Goal: Information Seeking & Learning: Find specific fact

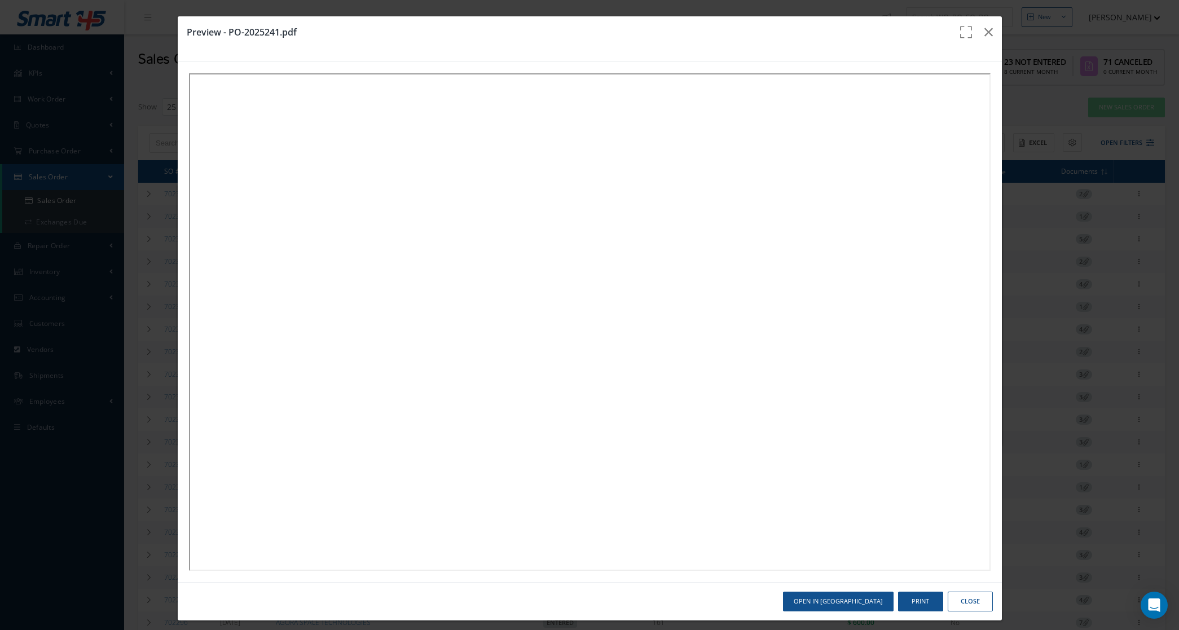
select select "25"
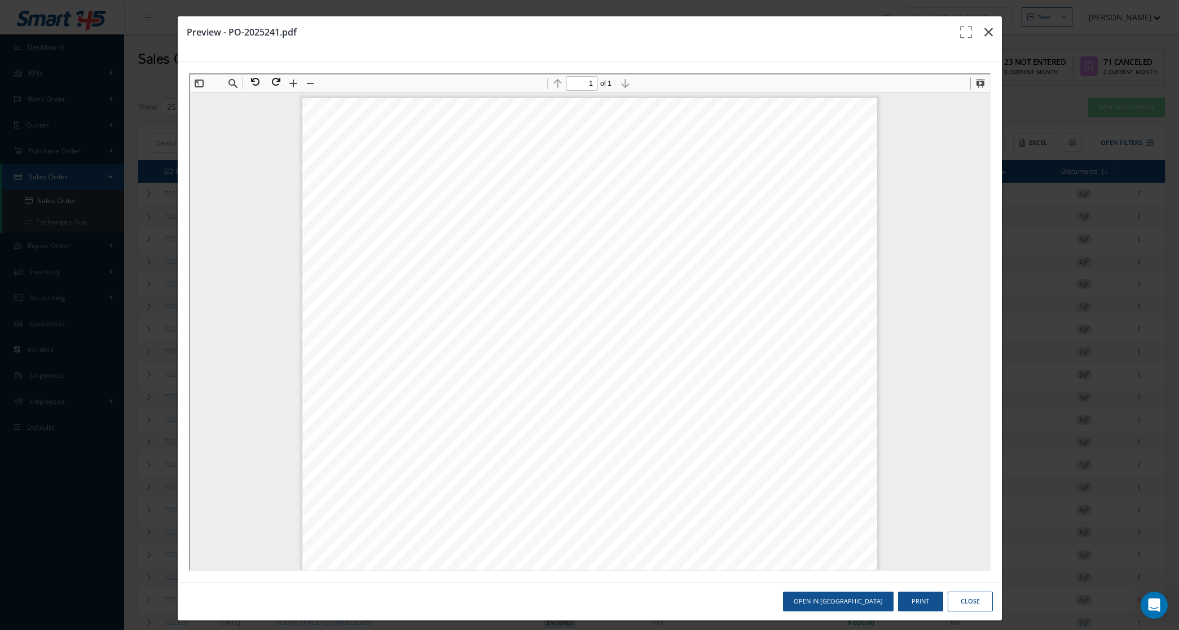
scroll to position [6, 0]
click at [985, 26] on icon "button" at bounding box center [989, 32] width 8 height 14
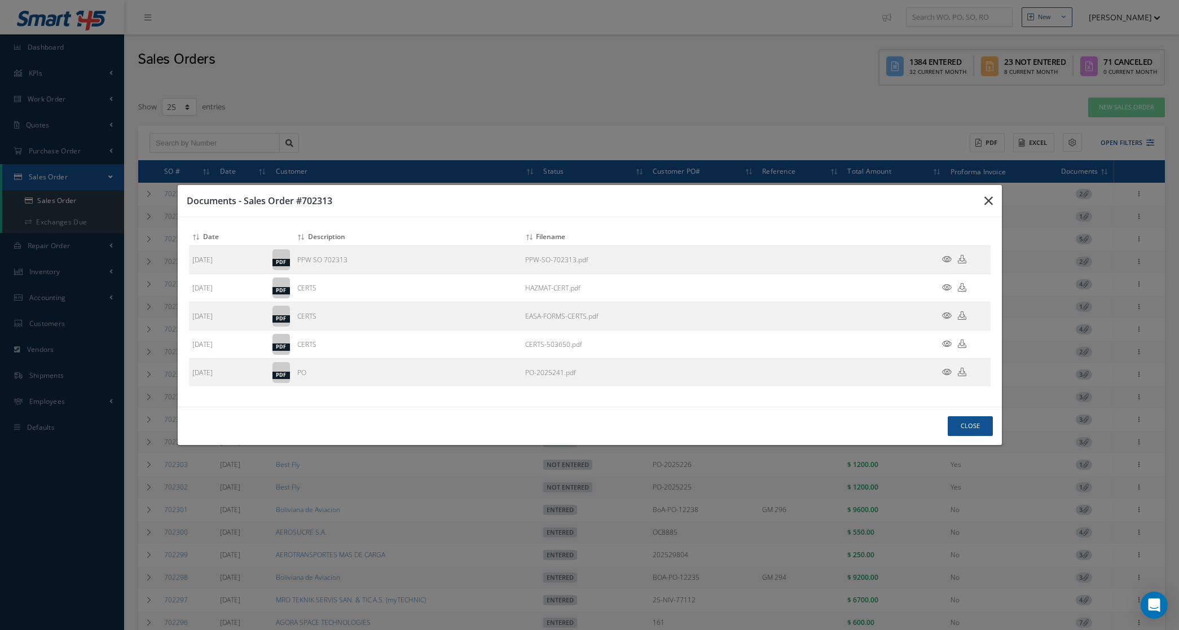
click at [0, 0] on button "button" at bounding box center [0, 0] width 0 height 0
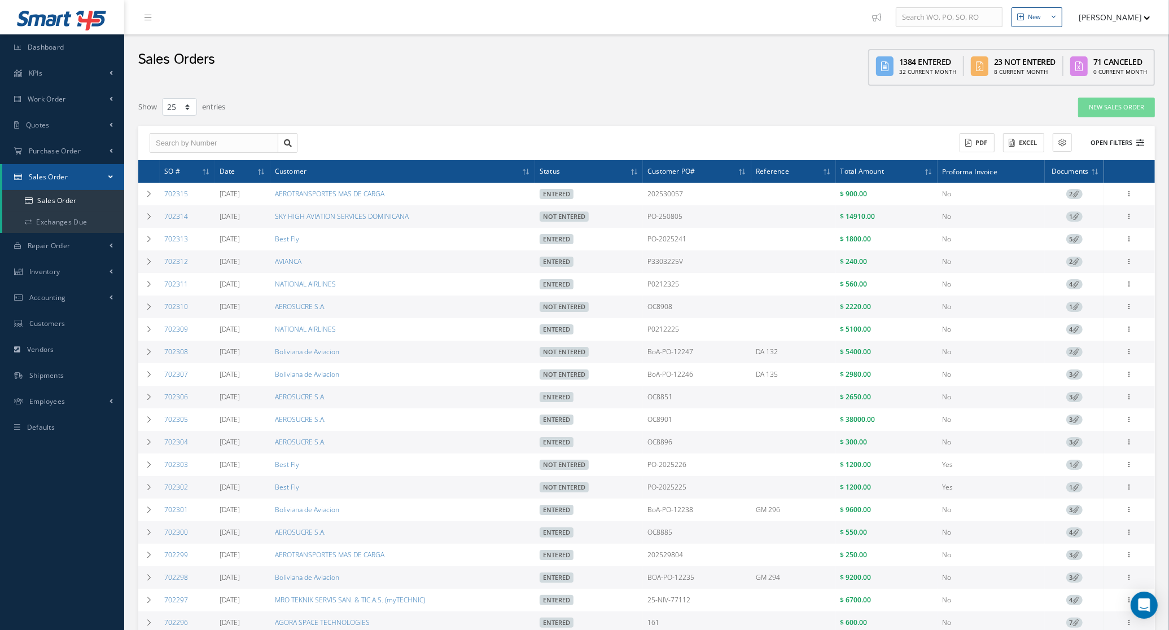
click at [1098, 142] on button "Open Filters" at bounding box center [1112, 143] width 64 height 19
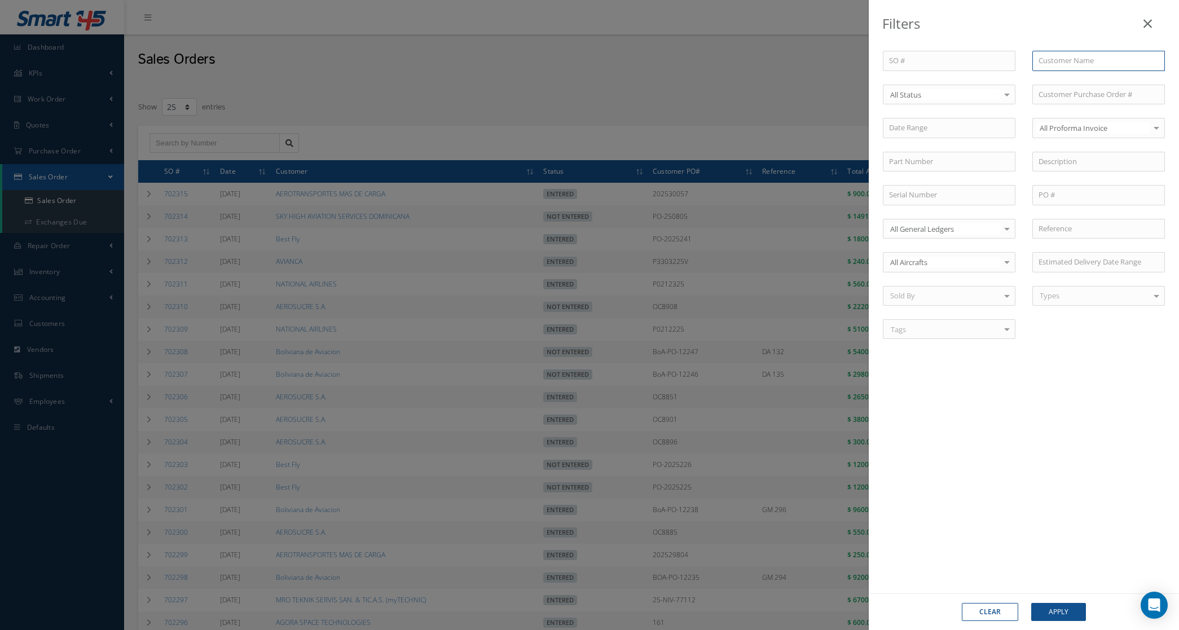
click at [1053, 63] on input "text" at bounding box center [1099, 61] width 133 height 20
click at [1068, 86] on div "CANADIAN NORTH" at bounding box center [1099, 81] width 120 height 11
type input "CANADIAN NORTH"
click at [1084, 609] on button "Apply" at bounding box center [1058, 612] width 55 height 18
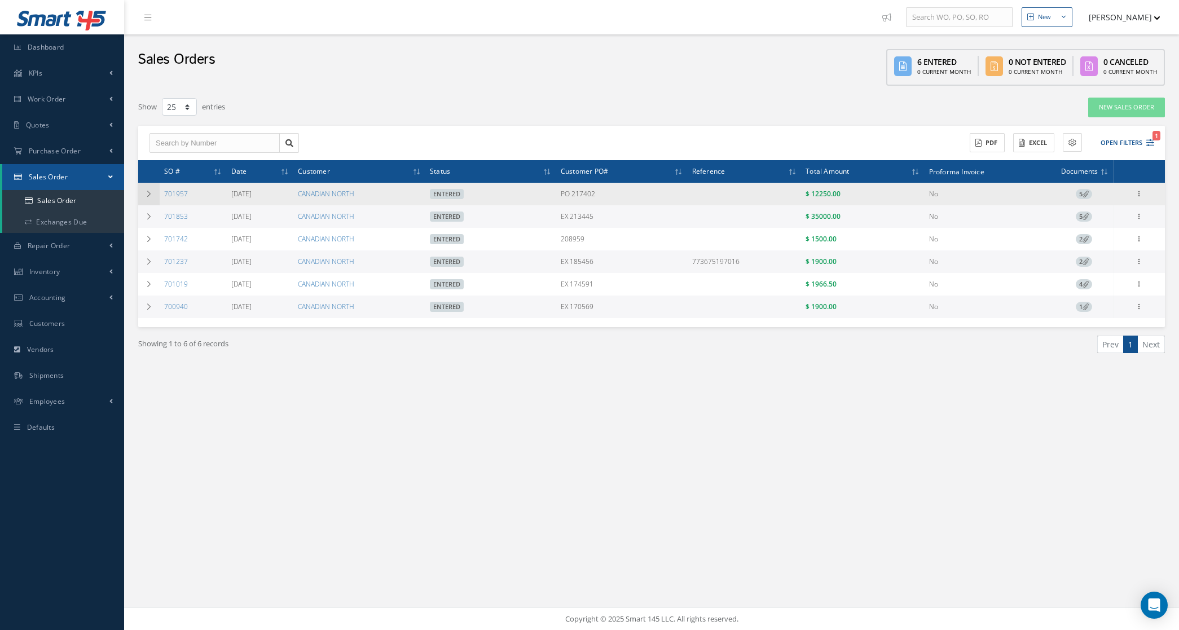
click at [145, 198] on td at bounding box center [148, 194] width 21 height 23
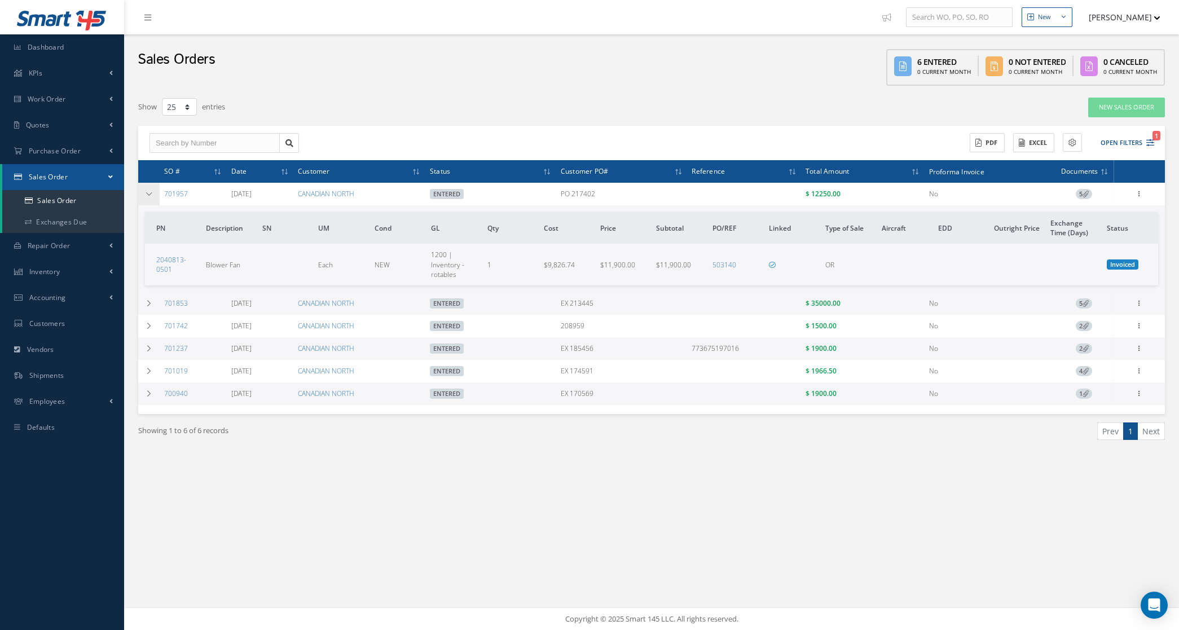
click at [146, 195] on icon at bounding box center [149, 194] width 8 height 7
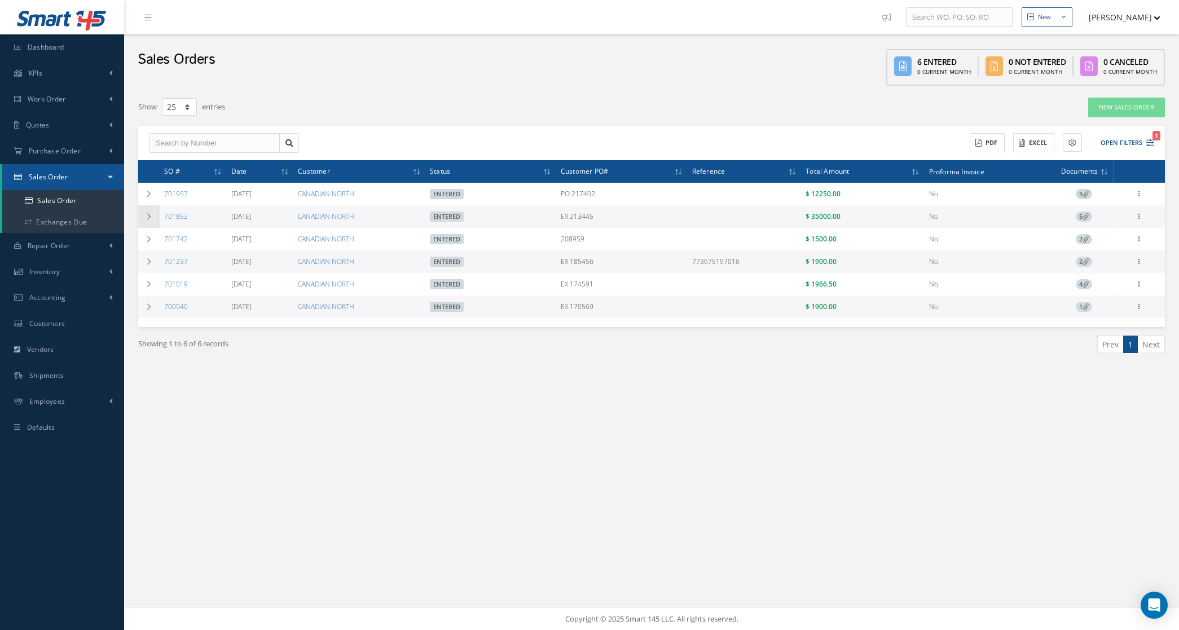
click at [147, 212] on td at bounding box center [148, 216] width 21 height 23
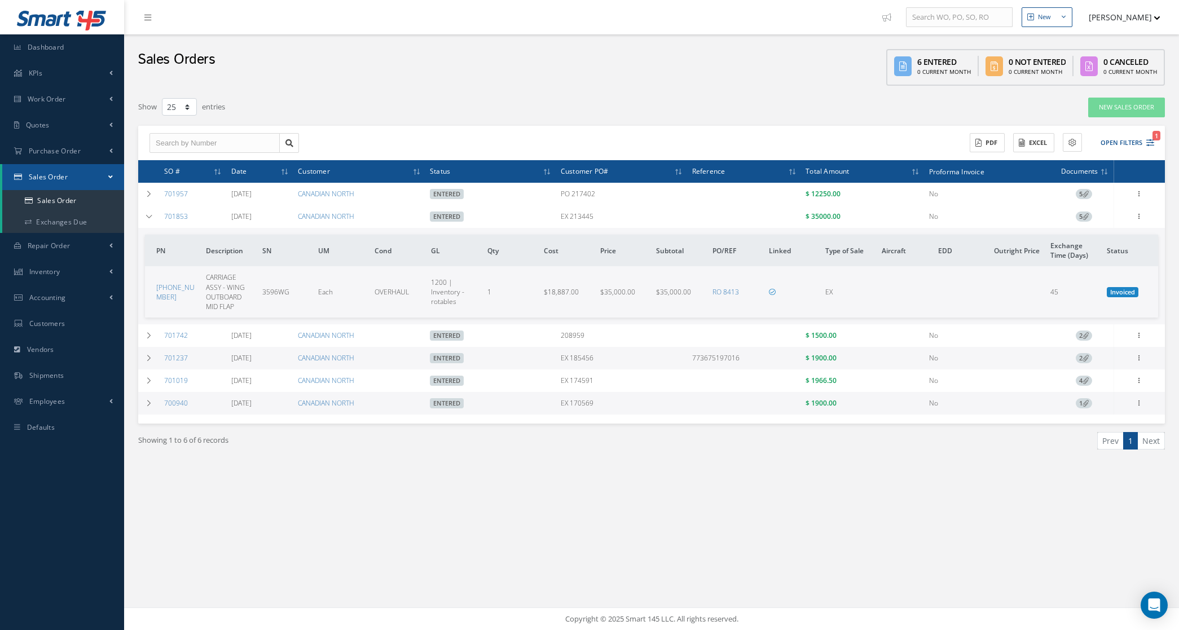
click at [169, 313] on td "65-46481-123" at bounding box center [173, 291] width 56 height 51
click at [151, 214] on icon at bounding box center [149, 216] width 8 height 7
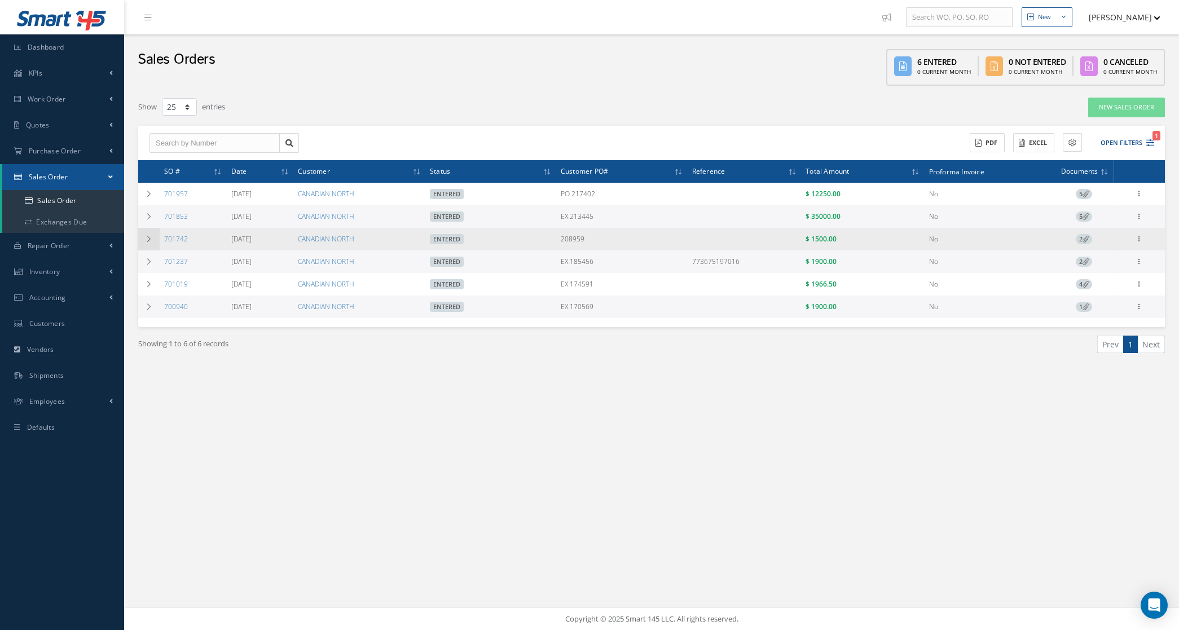
click at [148, 247] on td at bounding box center [148, 239] width 21 height 23
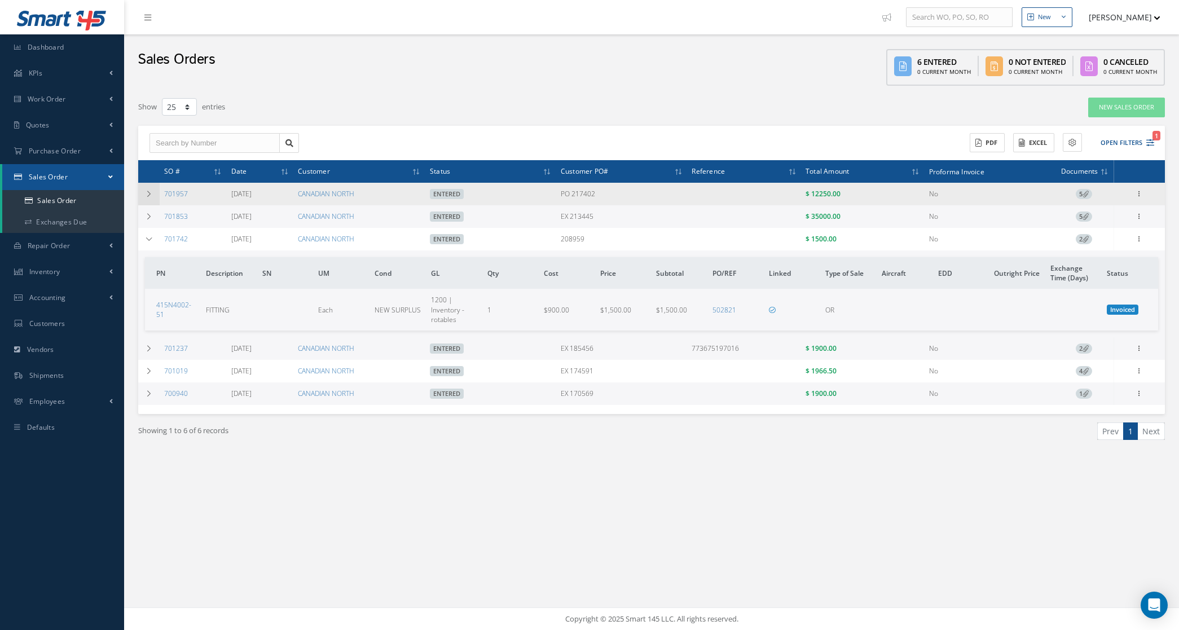
click at [148, 194] on icon at bounding box center [149, 194] width 8 height 7
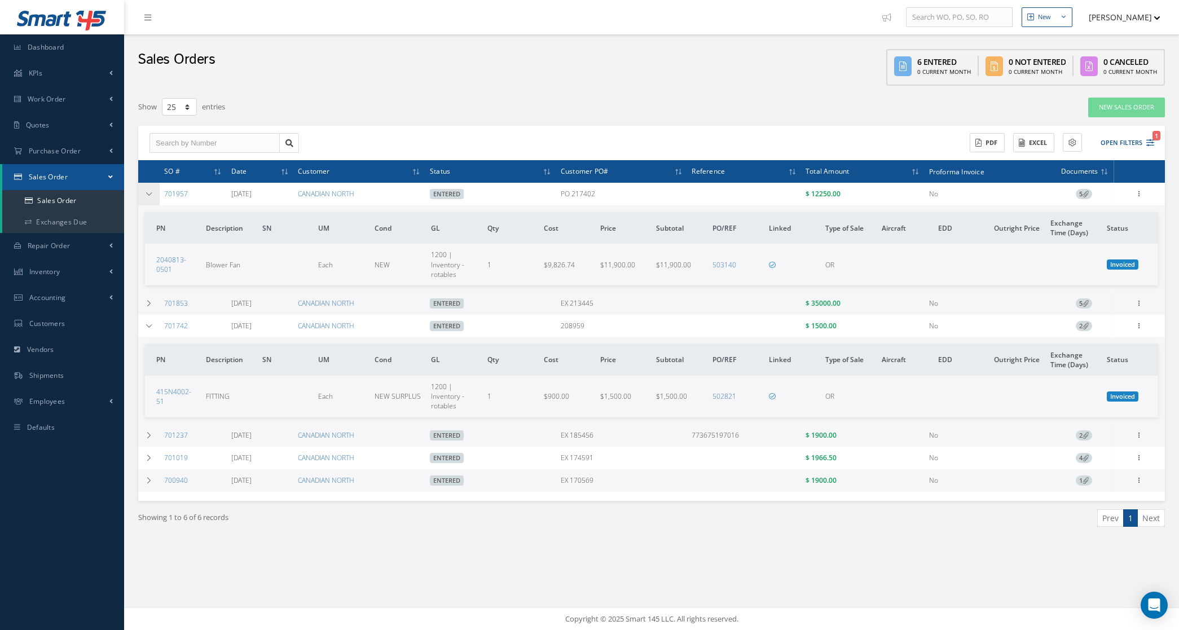
click at [152, 195] on icon at bounding box center [149, 194] width 8 height 7
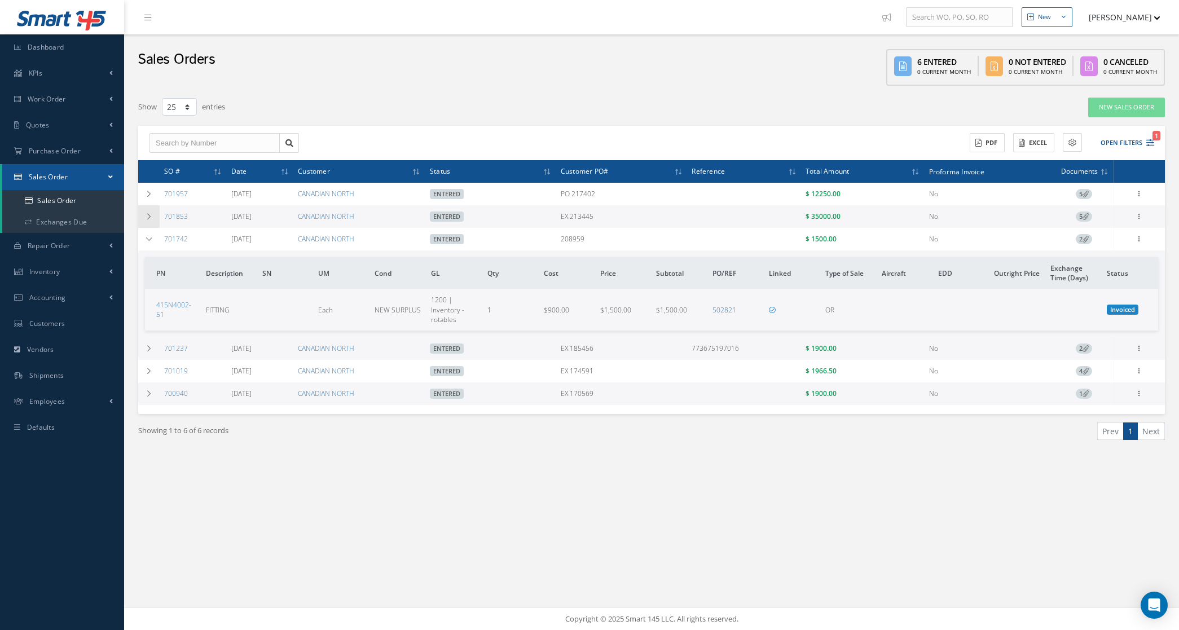
click at [152, 217] on icon at bounding box center [149, 216] width 8 height 7
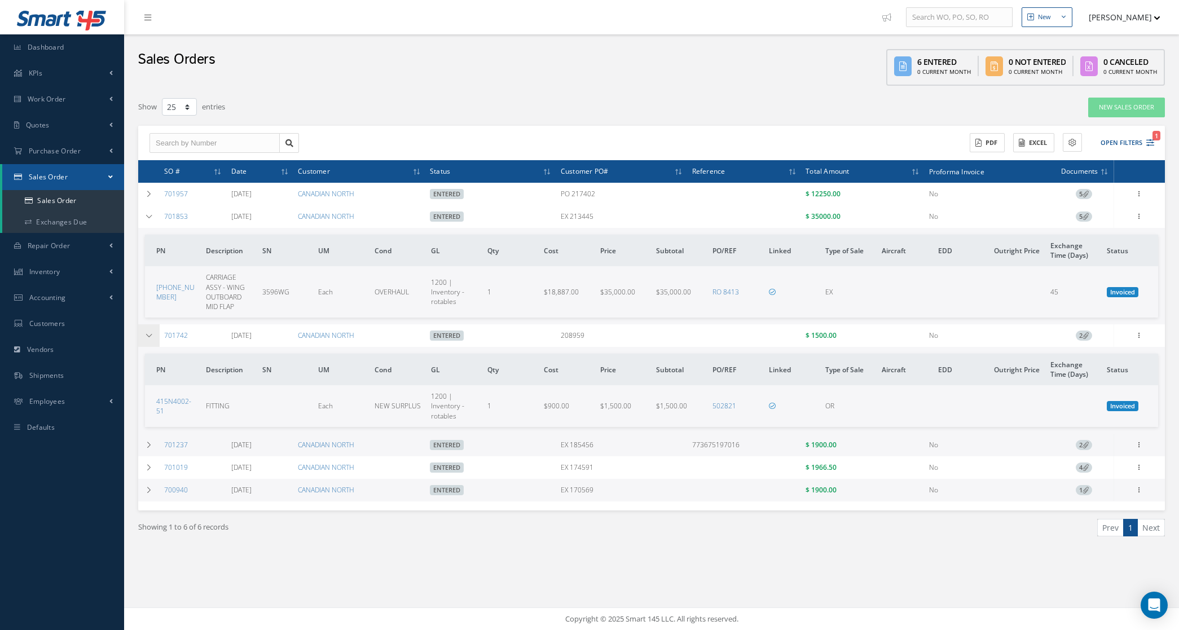
click at [154, 342] on td at bounding box center [148, 335] width 21 height 23
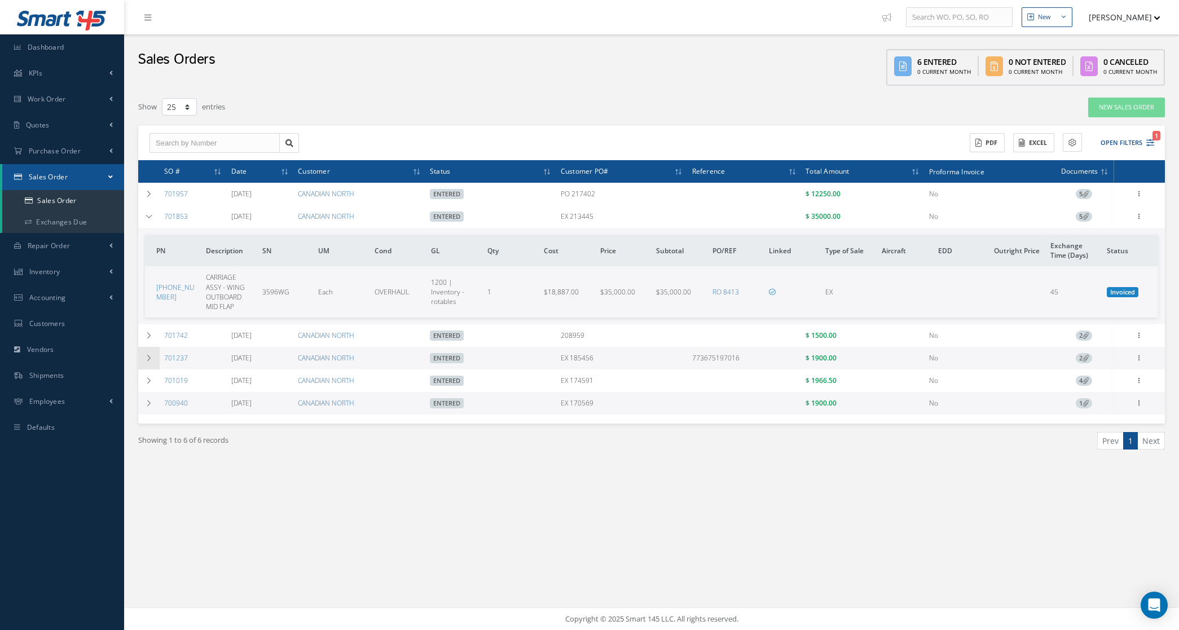
click at [153, 357] on td at bounding box center [148, 358] width 21 height 23
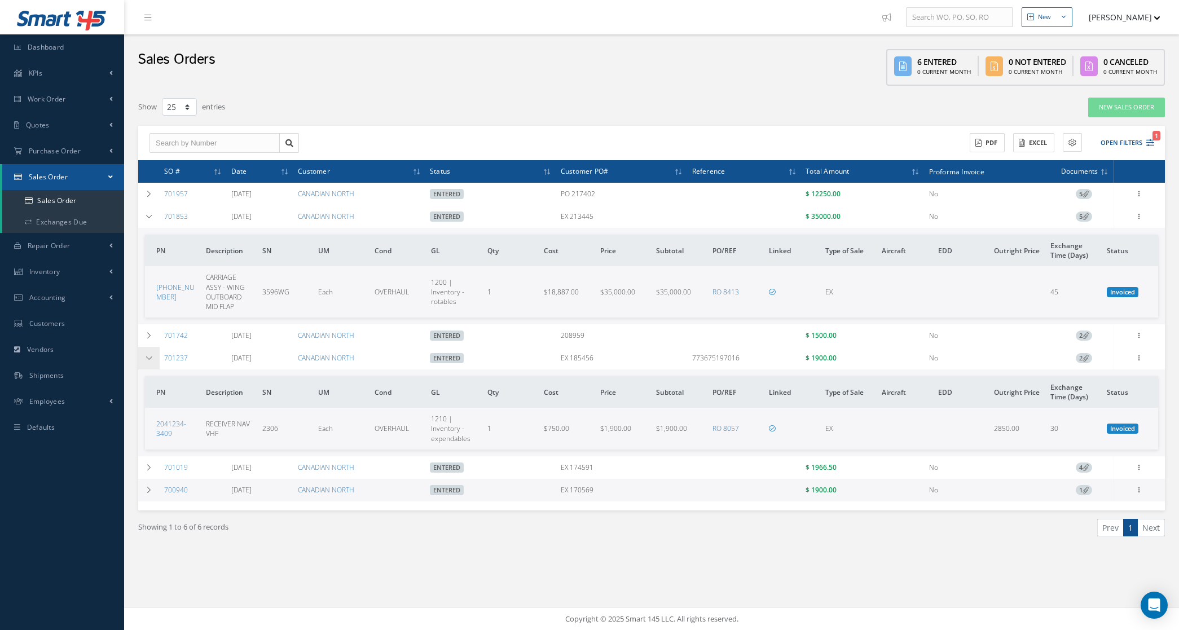
click at [153, 357] on td at bounding box center [148, 358] width 21 height 23
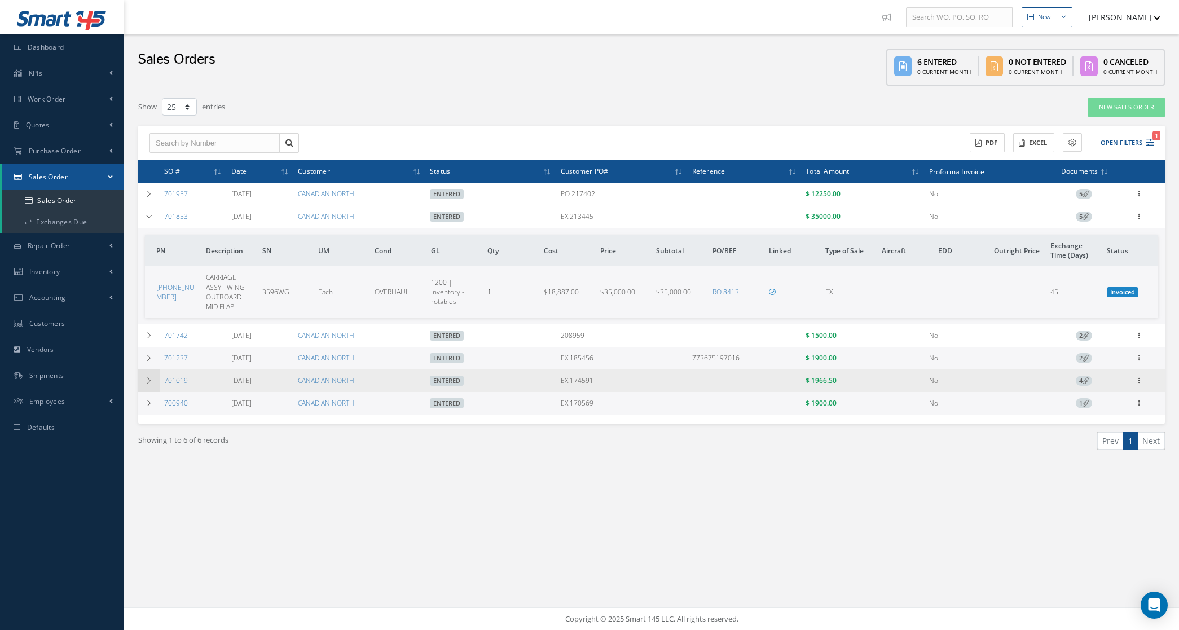
click at [150, 380] on icon at bounding box center [149, 380] width 8 height 7
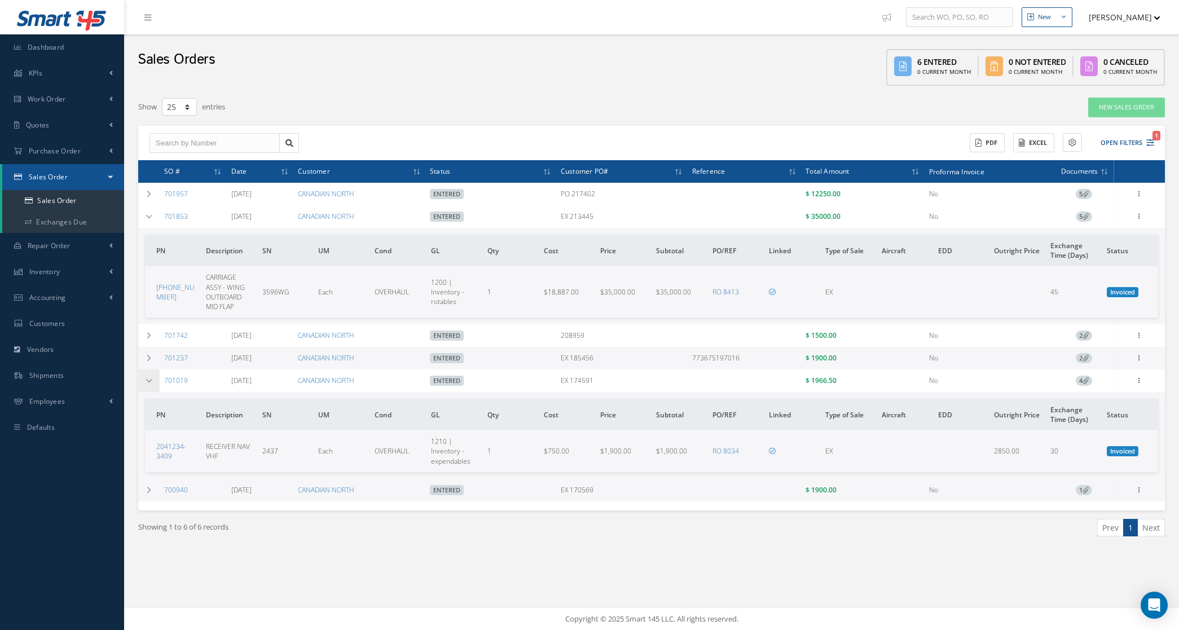
click at [150, 380] on icon at bounding box center [149, 380] width 8 height 7
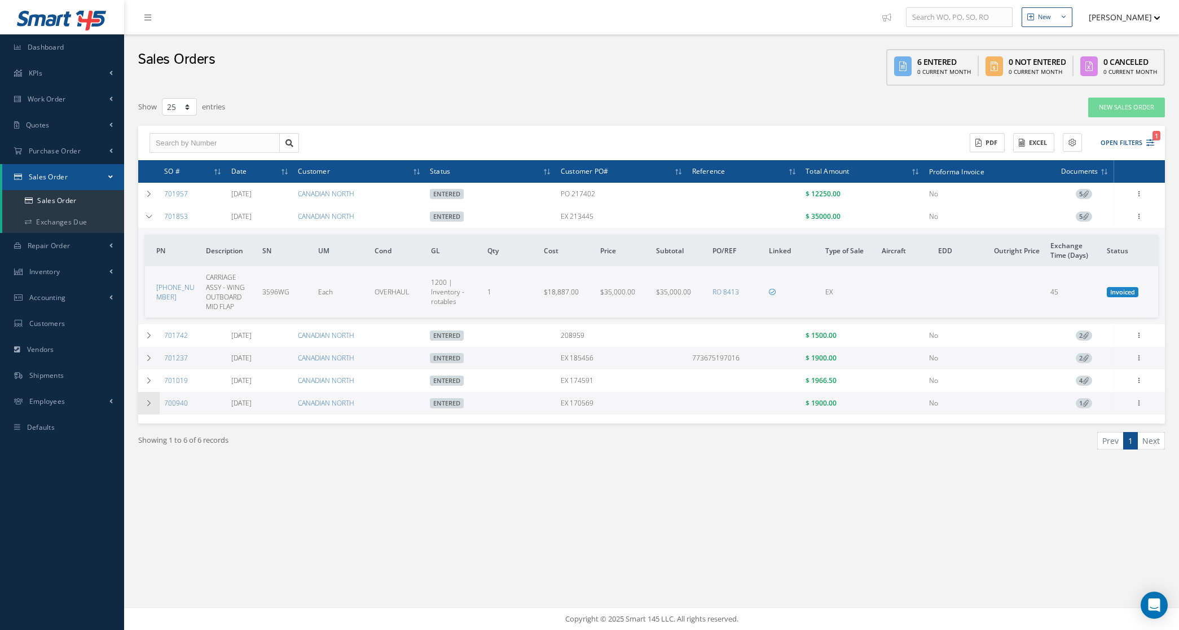
click at [147, 401] on icon at bounding box center [149, 403] width 8 height 7
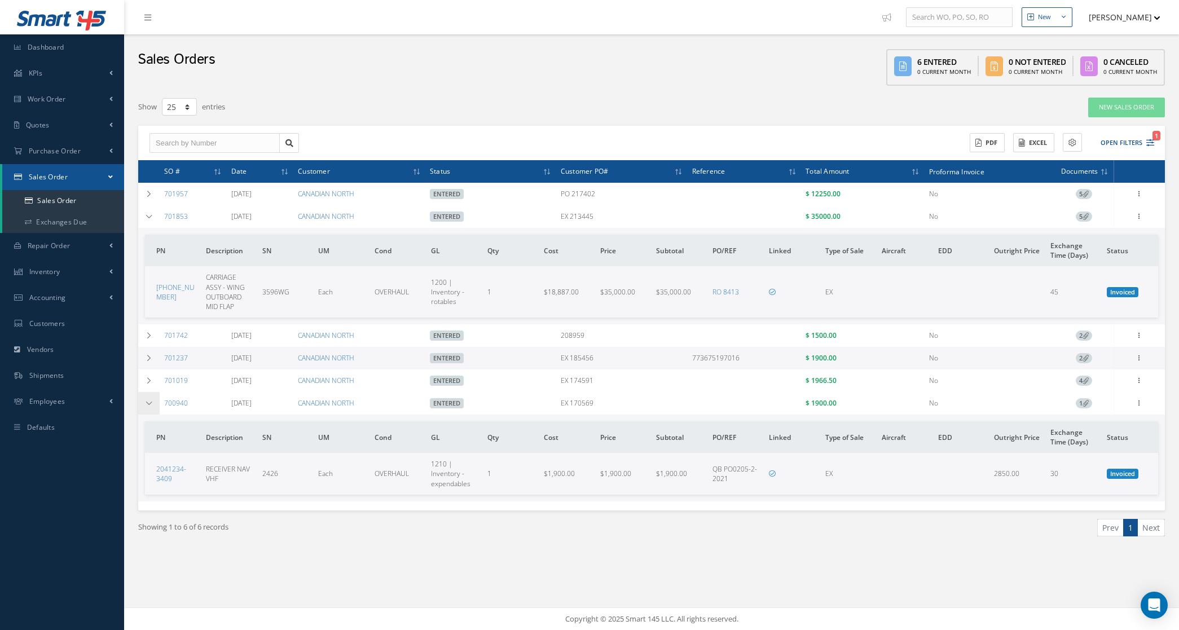
click at [147, 401] on icon at bounding box center [149, 403] width 8 height 7
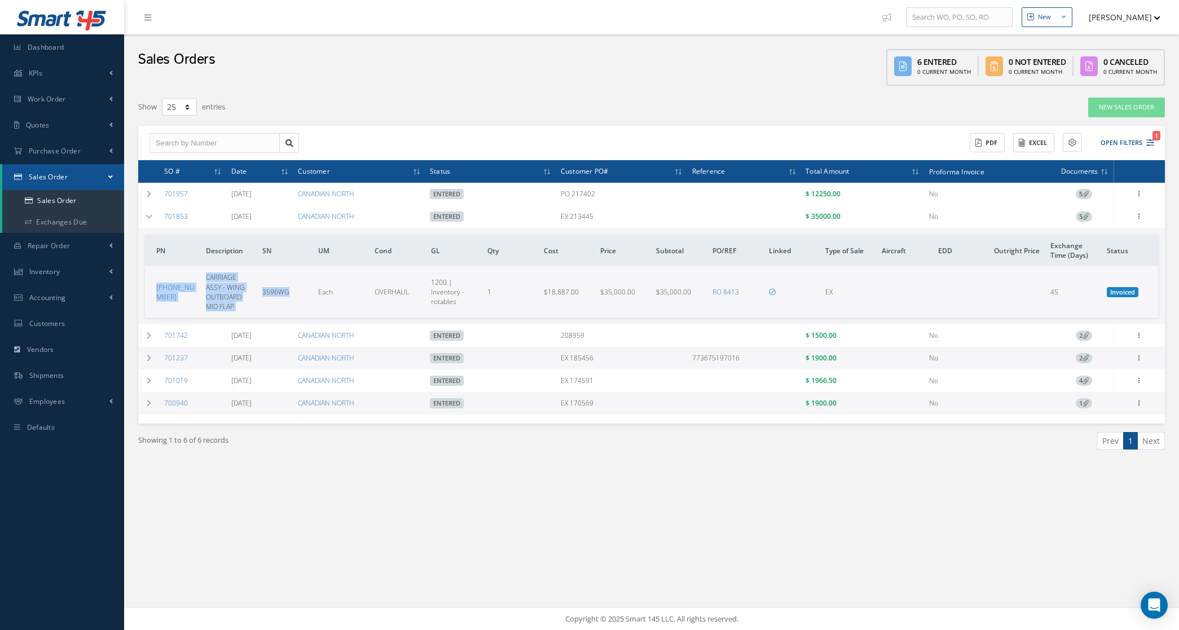
drag, startPoint x: 147, startPoint y: 285, endPoint x: 300, endPoint y: 312, distance: 154.7
click at [300, 312] on tr "65-46481-123 CARRIAGE ASSY - WING OUTBOARD MID FLAP 3596WG Each OVERHAUL 1200 |…" at bounding box center [651, 291] width 1013 height 51
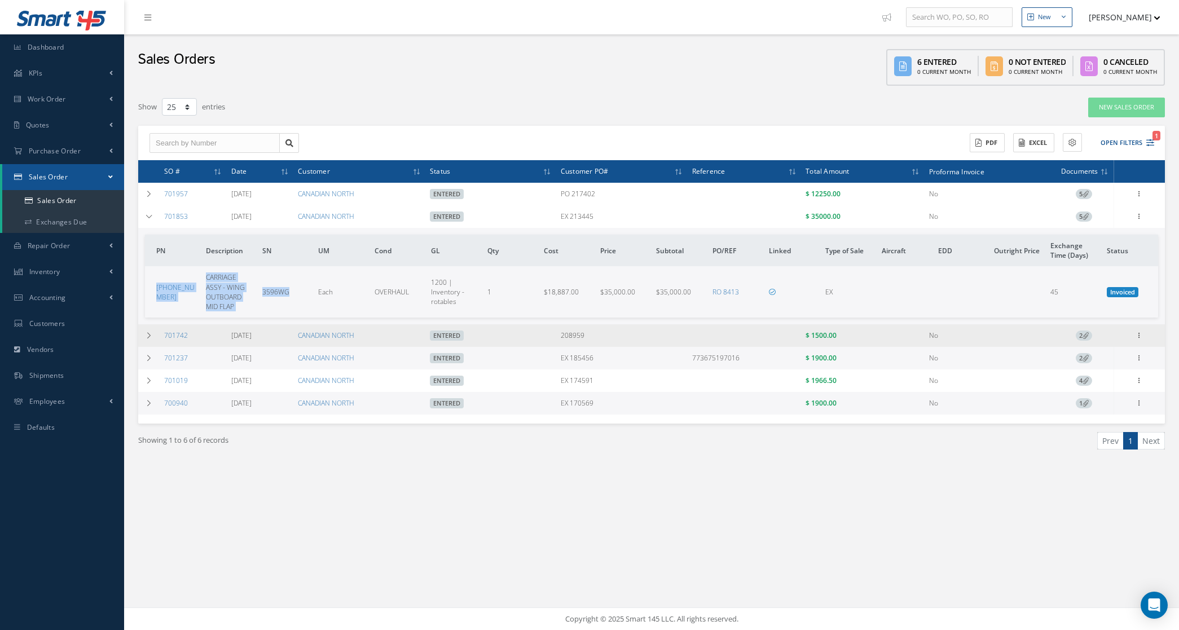
copy tr "65-46481-123 CARRIAGE ASSY - WING OUTBOARD MID FLAP 3596WG"
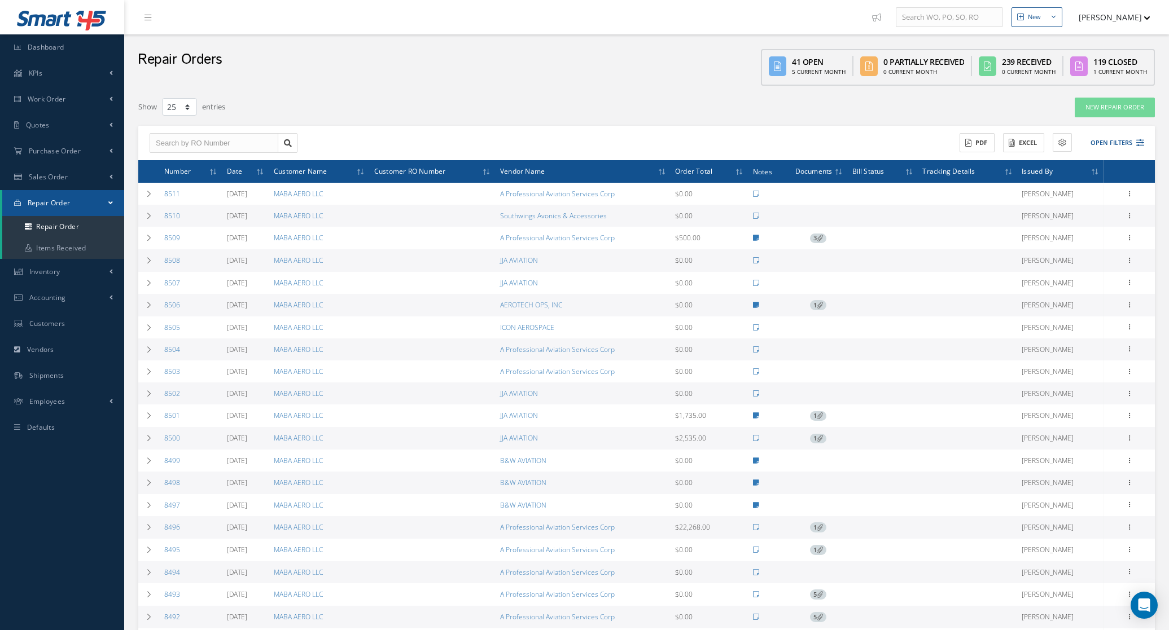
select select "25"
click at [1099, 134] on button "Open Filters" at bounding box center [1112, 143] width 64 height 19
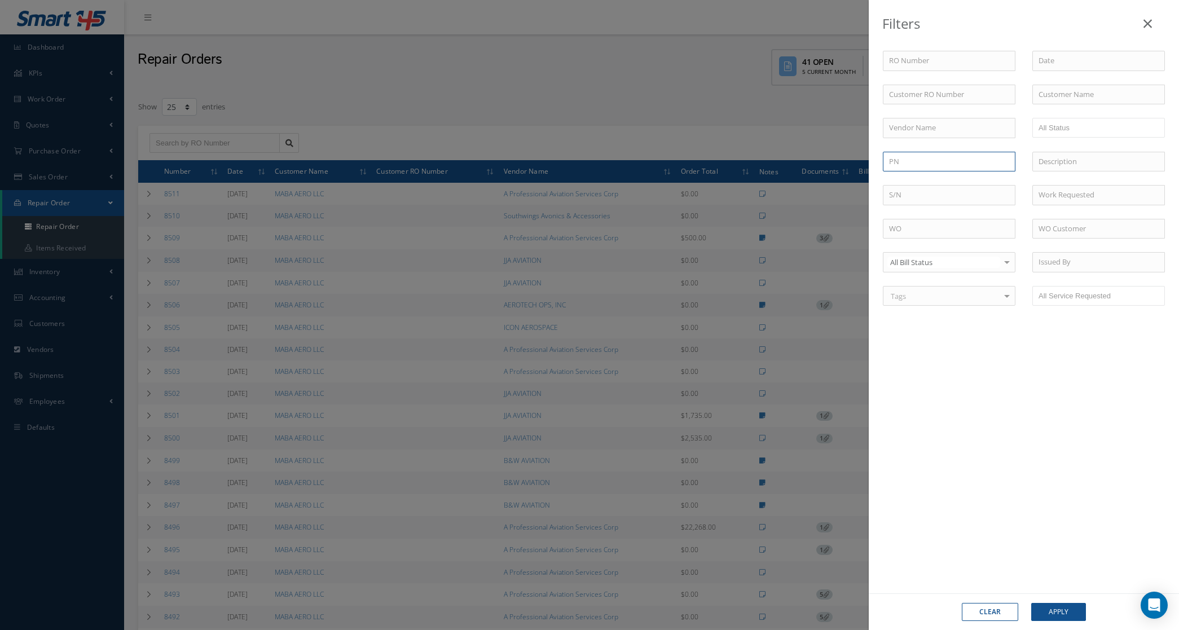
click at [954, 152] on input "text" at bounding box center [949, 162] width 133 height 20
paste input "[PHONE_NUMBER]"
type input "65-46481-123"
click at [1039, 604] on button "Apply" at bounding box center [1058, 612] width 55 height 18
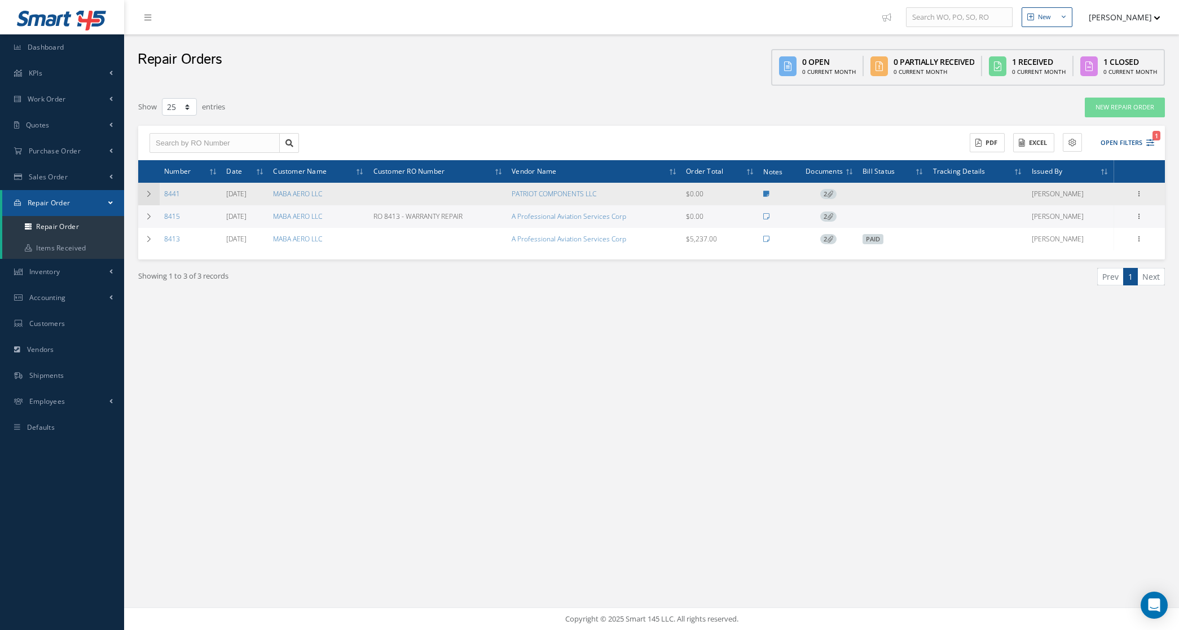
click at [152, 196] on icon at bounding box center [149, 194] width 8 height 7
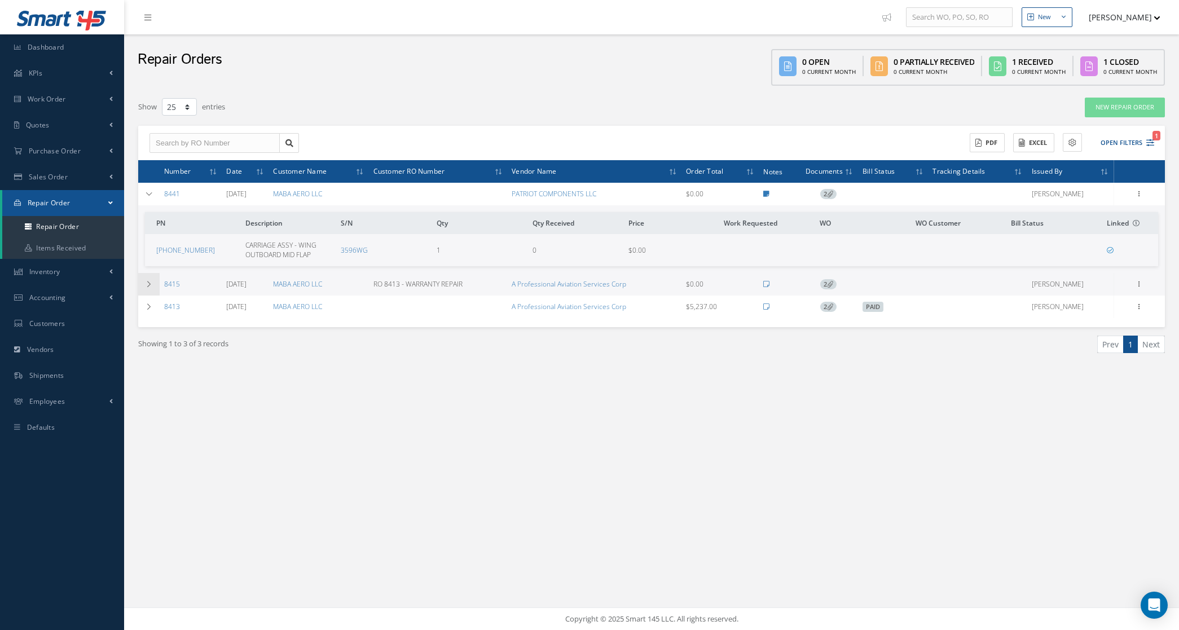
click at [148, 281] on icon at bounding box center [149, 284] width 8 height 7
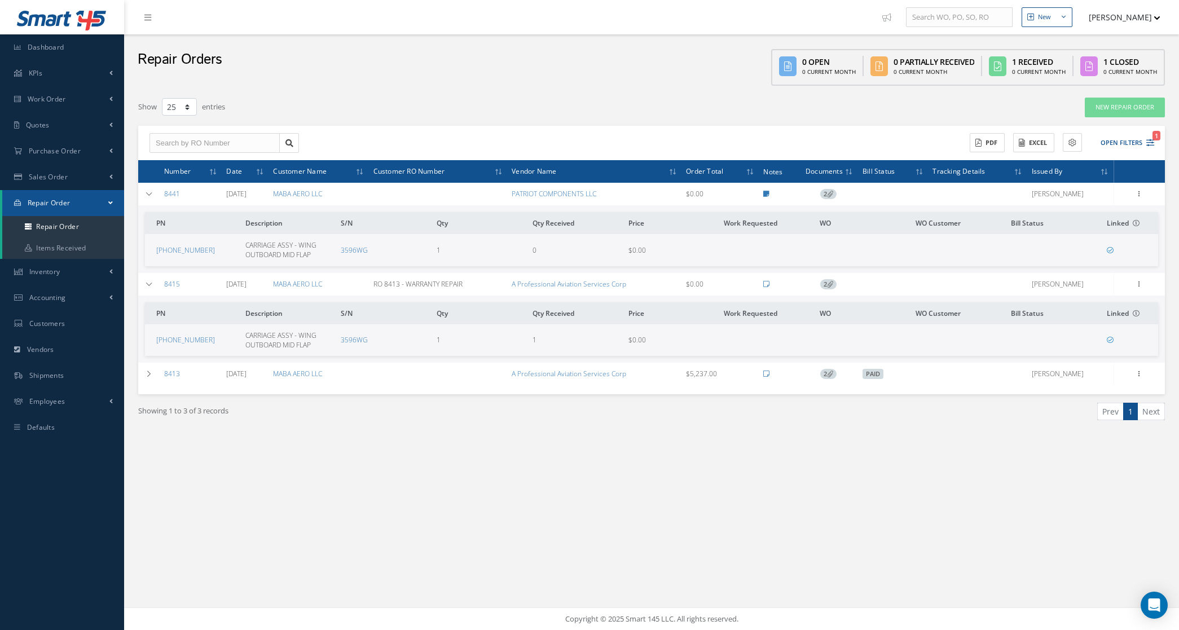
drag, startPoint x: 187, startPoint y: 289, endPoint x: 162, endPoint y: 284, distance: 25.3
click at [162, 284] on td "8415" at bounding box center [191, 284] width 62 height 23
copy link "8415"
click at [826, 284] on span "2" at bounding box center [828, 284] width 16 height 10
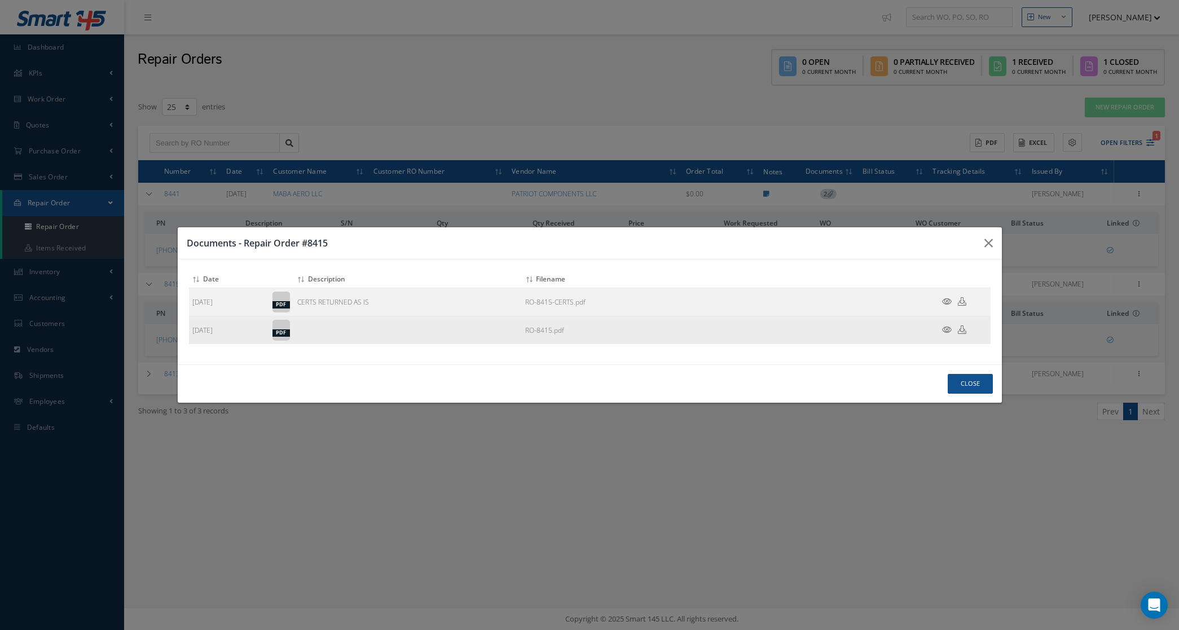
click at [945, 330] on icon at bounding box center [947, 330] width 10 height 8
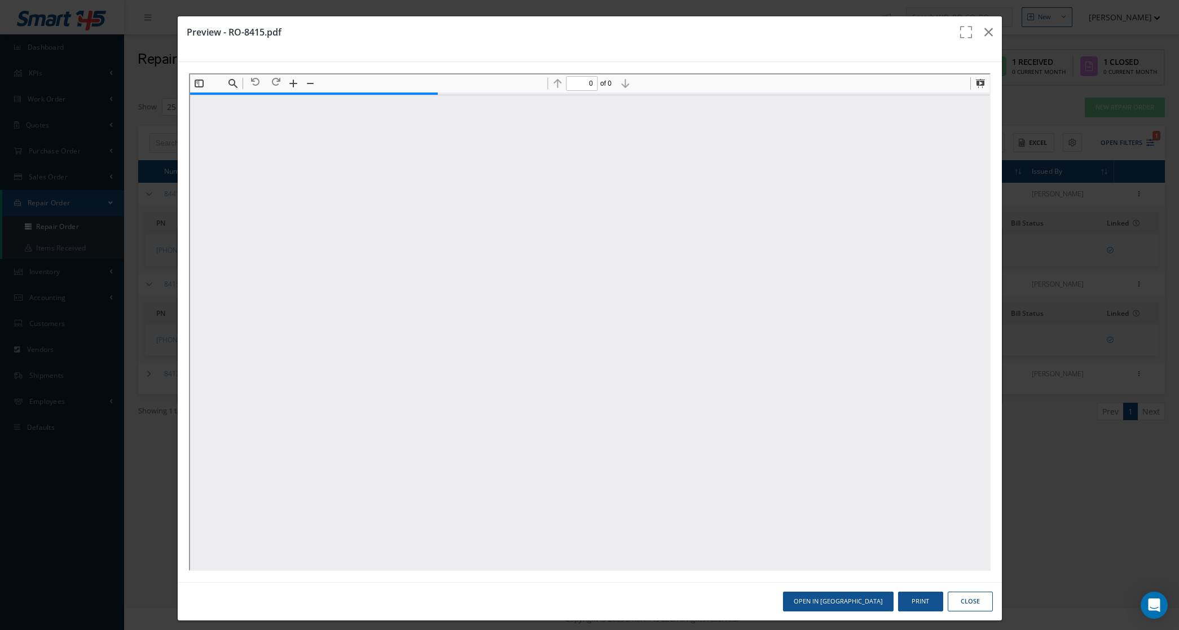
type input "1"
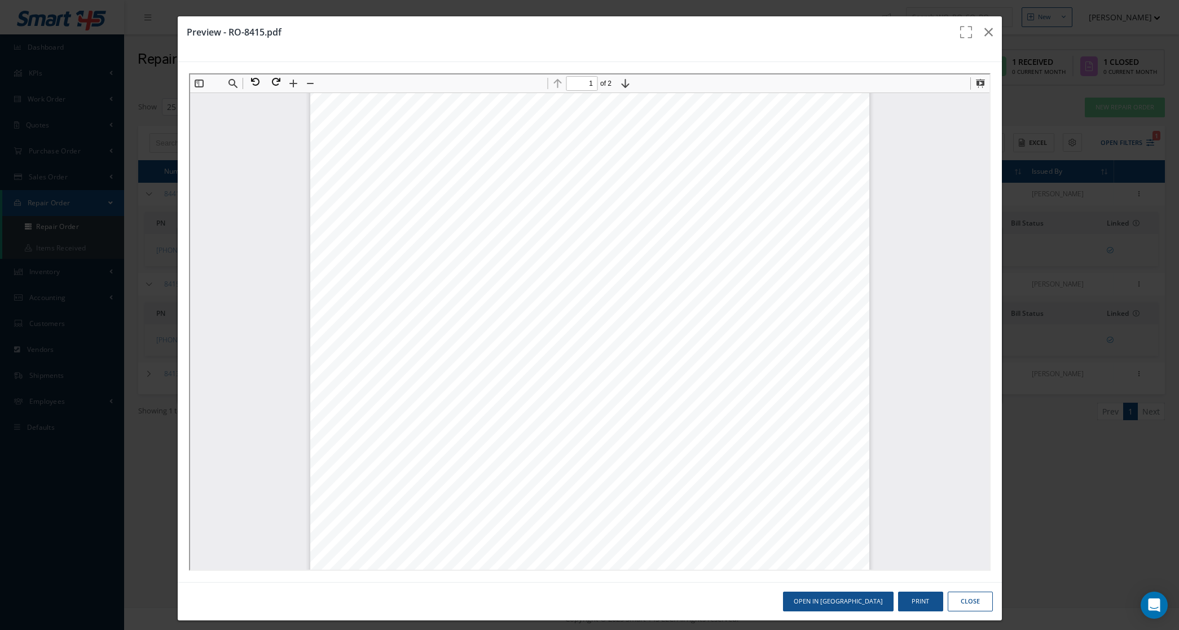
scroll to position [288, 0]
click at [985, 33] on icon "button" at bounding box center [989, 32] width 8 height 14
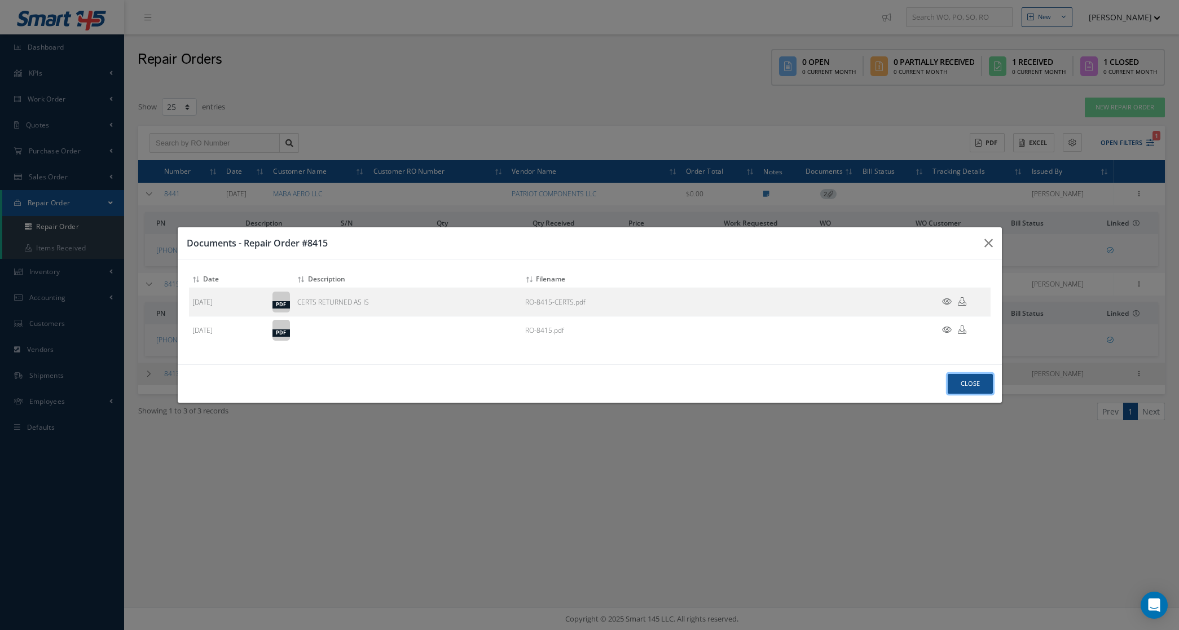
click at [973, 381] on button "Close" at bounding box center [970, 384] width 45 height 20
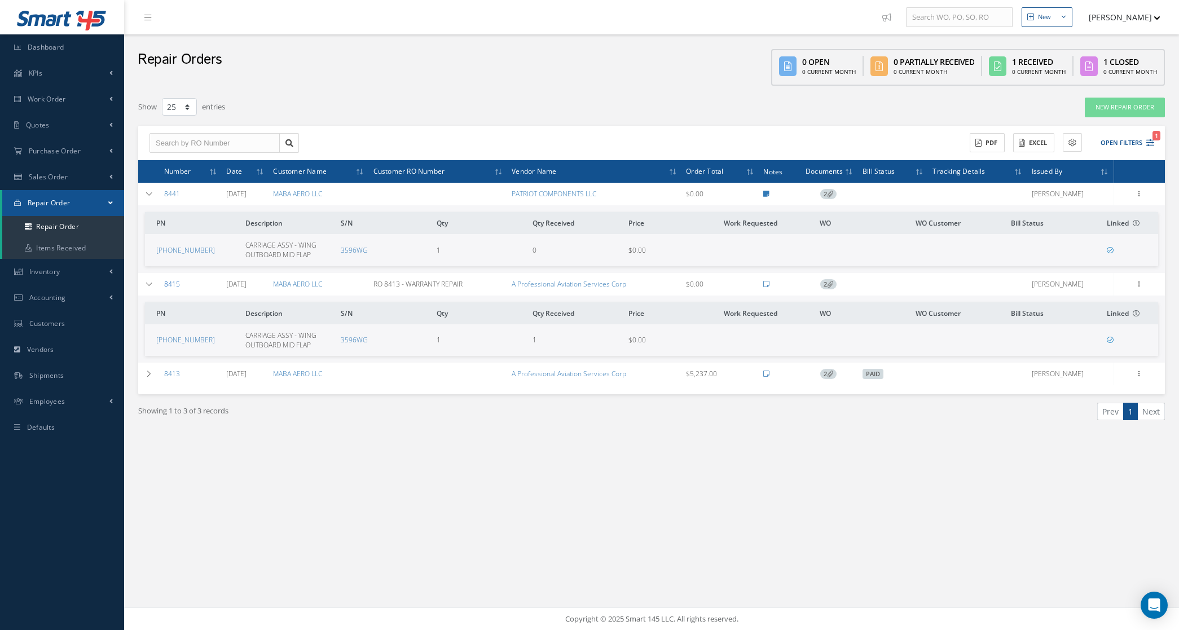
click at [172, 285] on link "8415" at bounding box center [172, 284] width 16 height 10
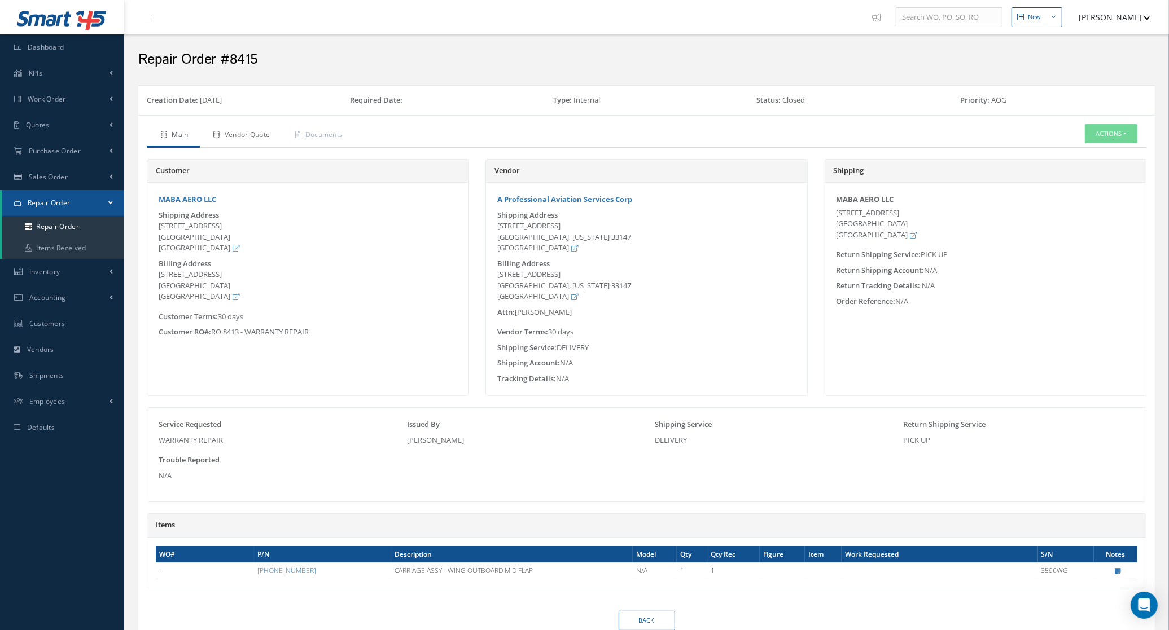
click at [264, 136] on link "Vendor Quote" at bounding box center [241, 136] width 82 height 24
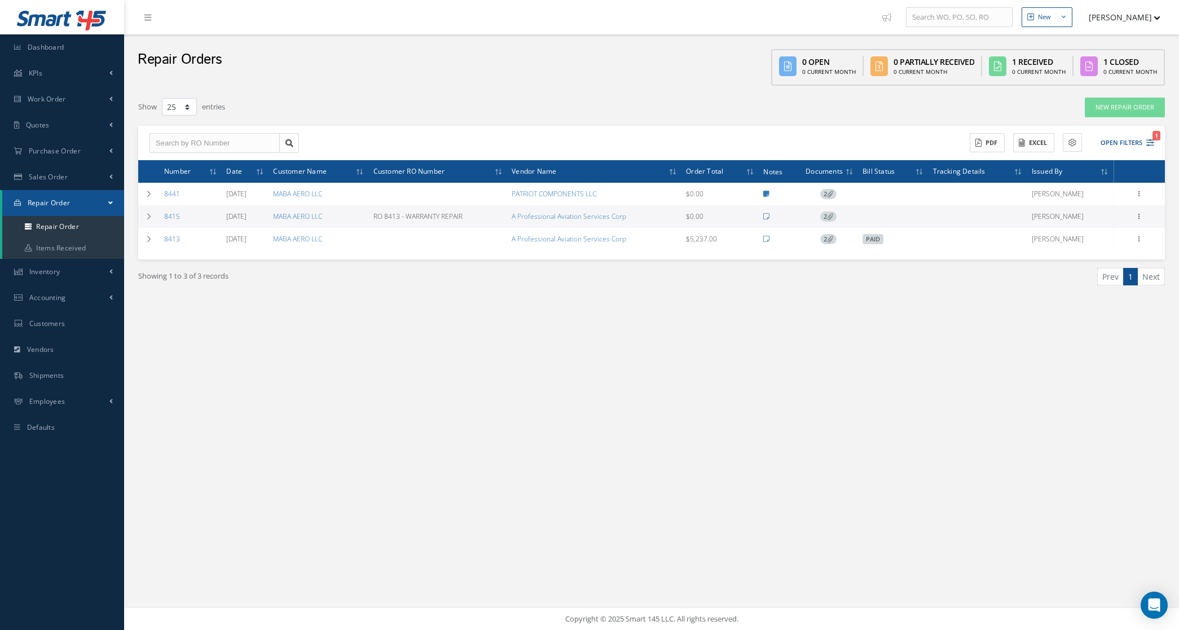
select select "25"
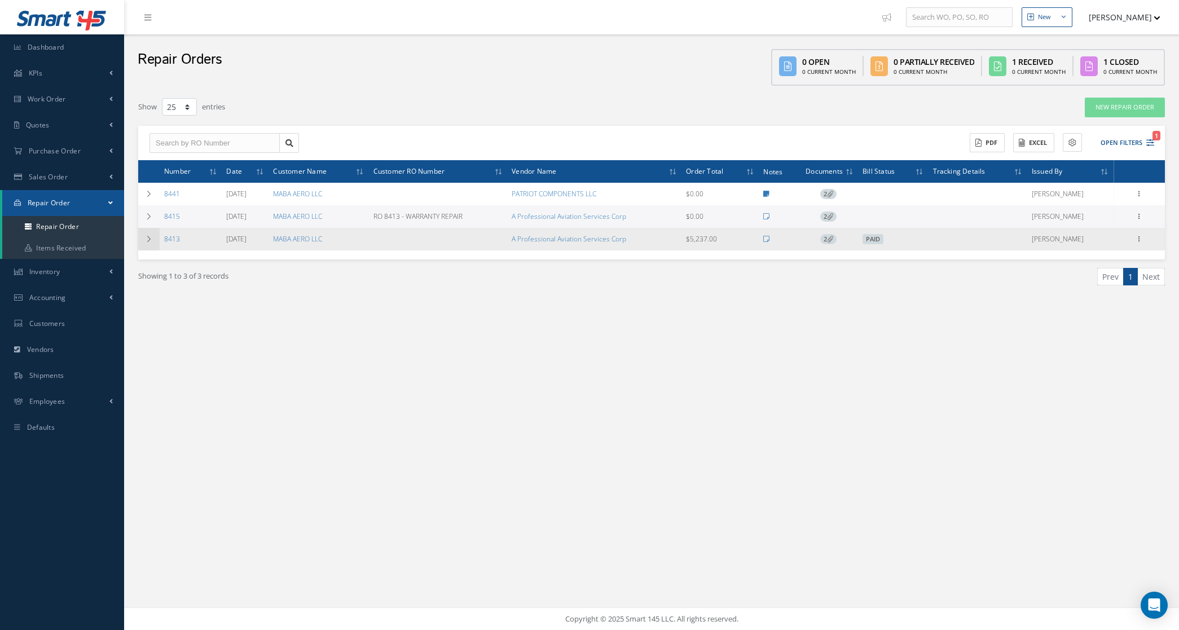
click at [151, 244] on td at bounding box center [148, 239] width 21 height 23
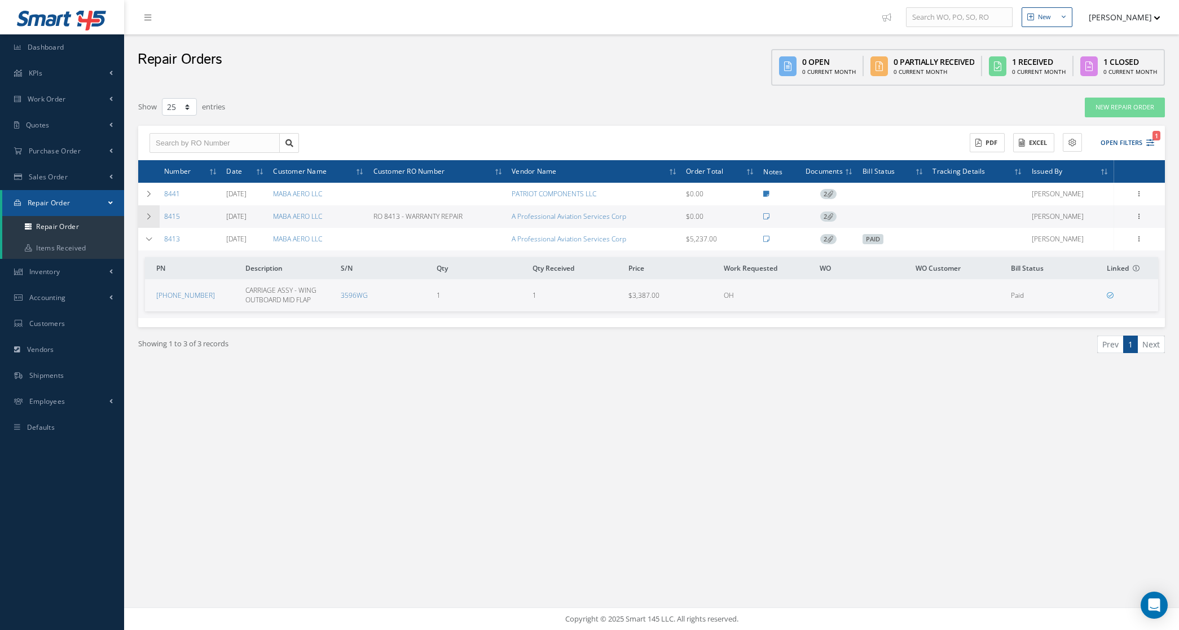
click at [145, 215] on icon at bounding box center [149, 216] width 8 height 7
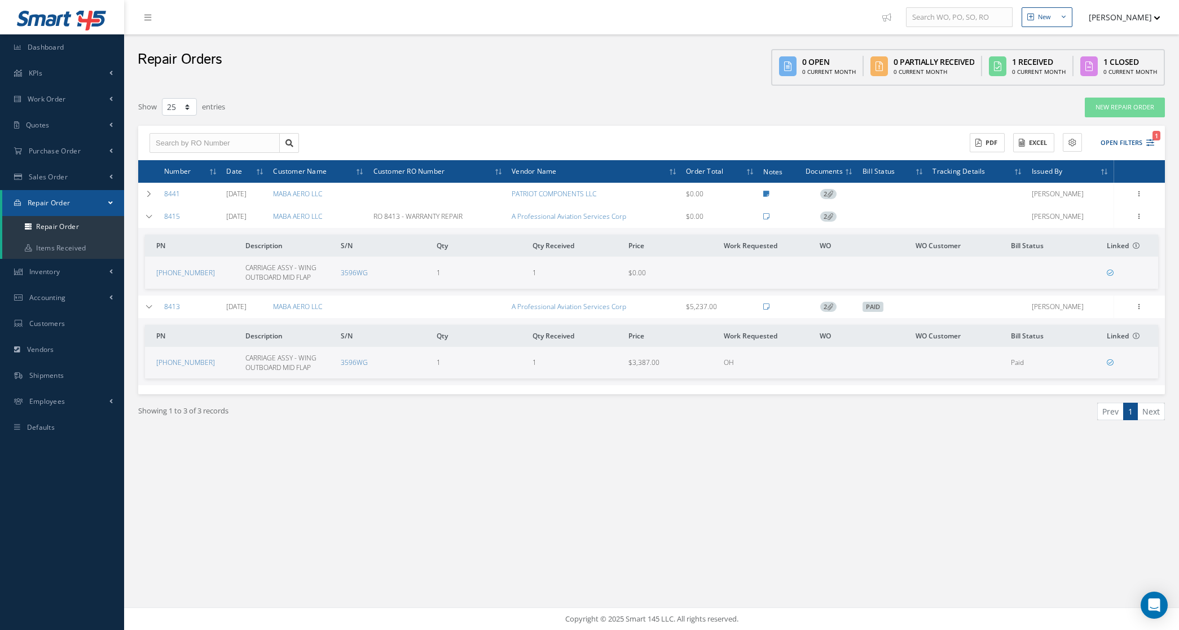
drag, startPoint x: 732, startPoint y: 308, endPoint x: 678, endPoint y: 312, distance: 53.8
click at [0, 0] on tr "8413 [DATE] MABA AERO LLC A Professional Aviation Services Corp $5,237.00 2 Pai…" at bounding box center [0, 0] width 0 height 0
drag, startPoint x: 678, startPoint y: 312, endPoint x: 666, endPoint y: 444, distance: 132.1
click at [666, 444] on div "Showing 1 to 3 of 3 records Prev 1 Next" at bounding box center [652, 421] width 1044 height 55
click at [156, 212] on td at bounding box center [148, 216] width 21 height 23
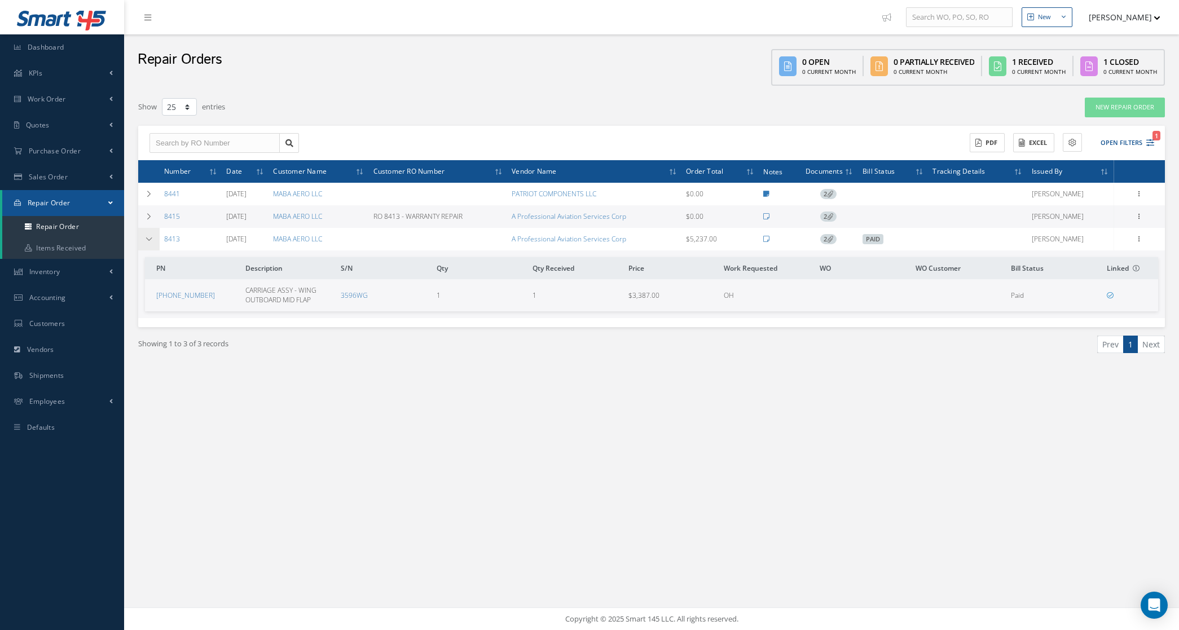
click at [150, 238] on icon at bounding box center [149, 239] width 8 height 7
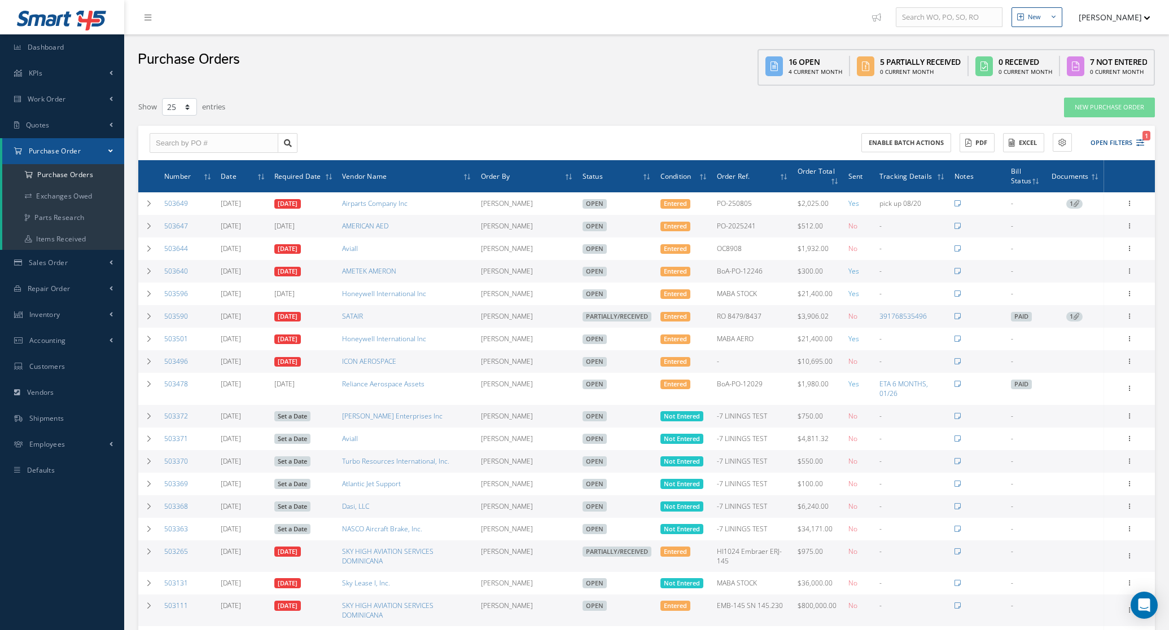
select select "25"
click at [348, 128] on div "Enable batch actions ACTIONS Receive Payments Select Customer MABA AERO LLC 21 …" at bounding box center [646, 143] width 1016 height 35
